Goal: Information Seeking & Learning: Understand process/instructions

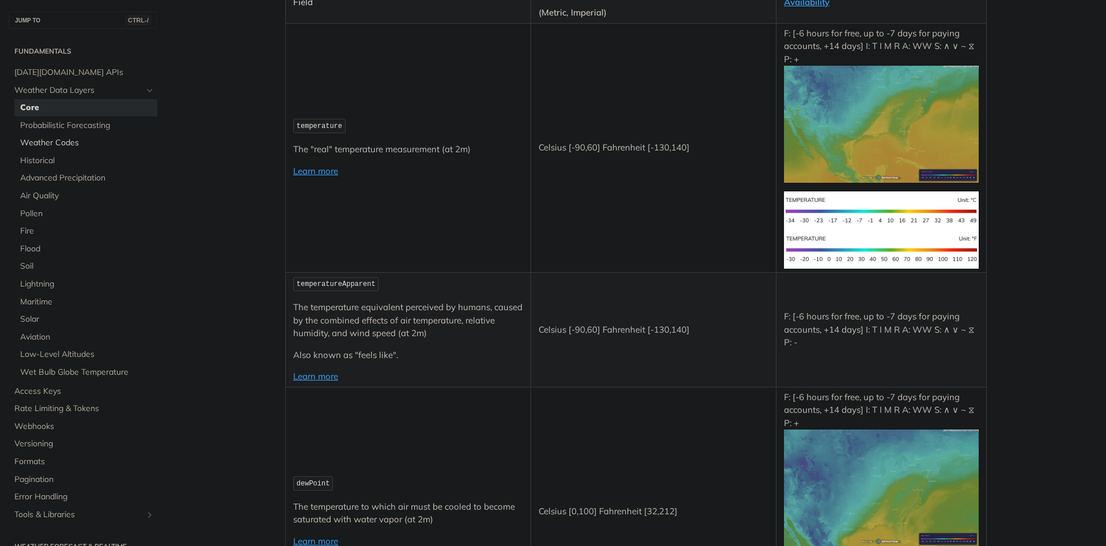
scroll to position [69, 0]
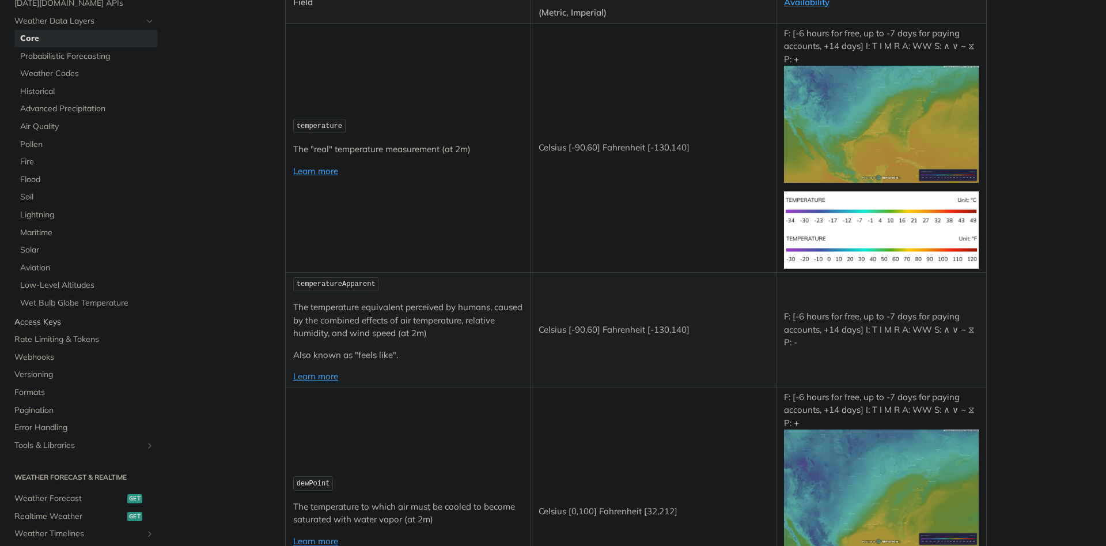
click at [55, 326] on span "Access Keys" at bounding box center [84, 322] width 140 height 12
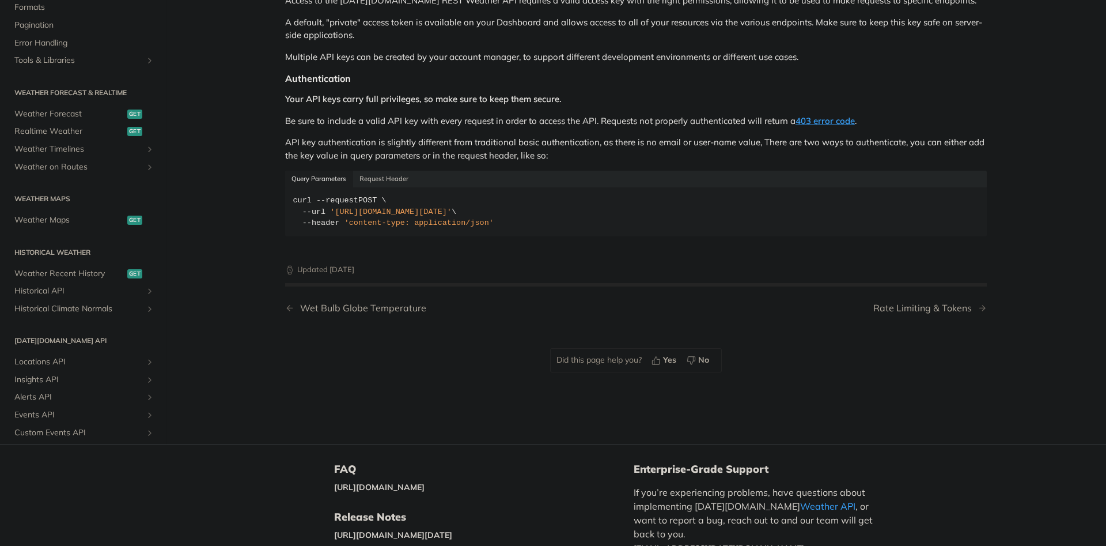
scroll to position [131, 0]
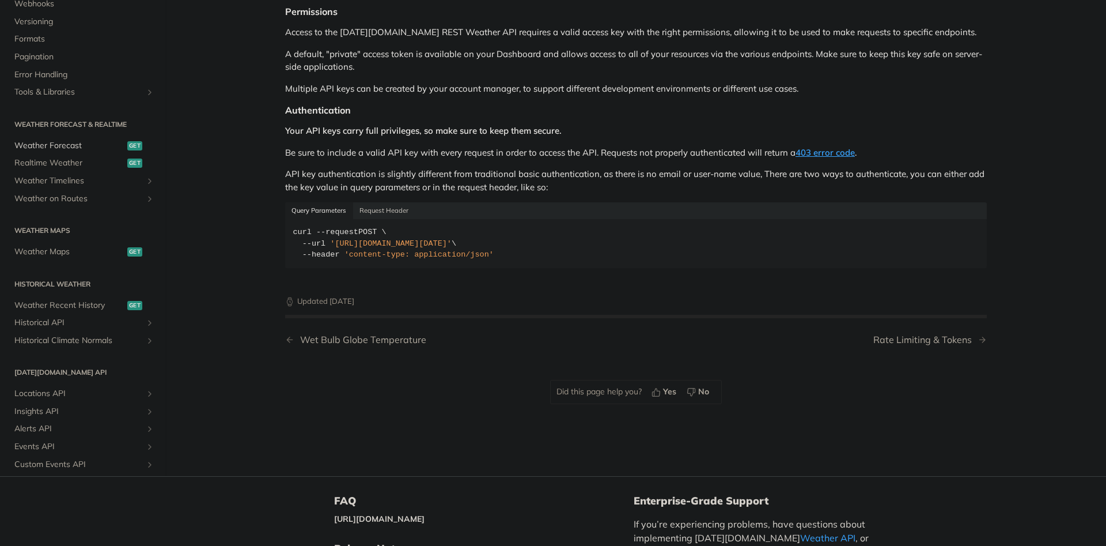
click at [75, 145] on span "Weather Forecast" at bounding box center [69, 146] width 110 height 12
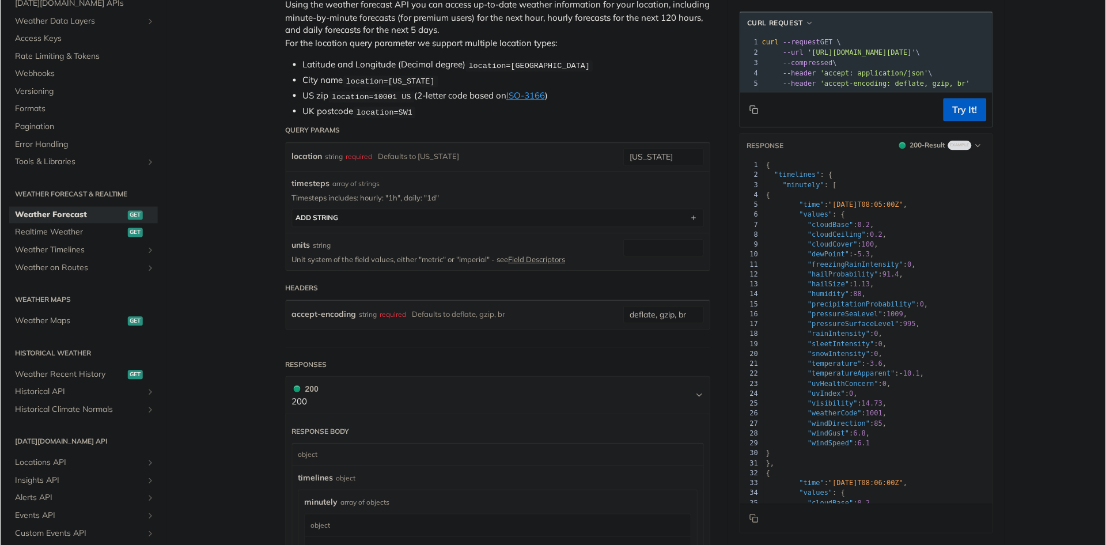
scroll to position [190, 0]
